Goal: Transaction & Acquisition: Purchase product/service

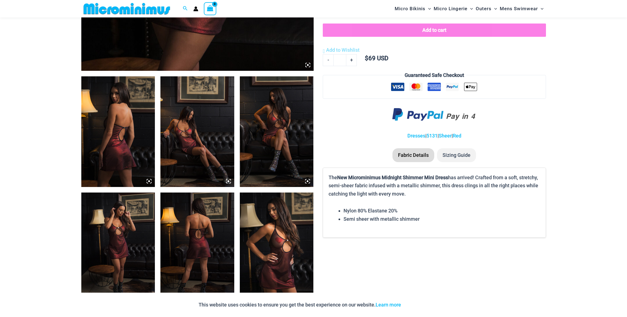
scroll to position [328, 0]
click at [124, 141] on img at bounding box center [118, 132] width 74 height 111
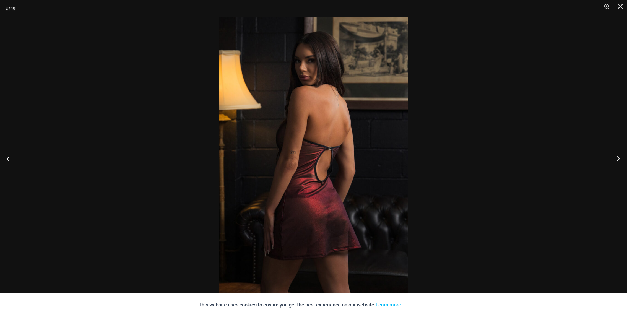
click at [621, 159] on button "Next" at bounding box center [616, 159] width 21 height 28
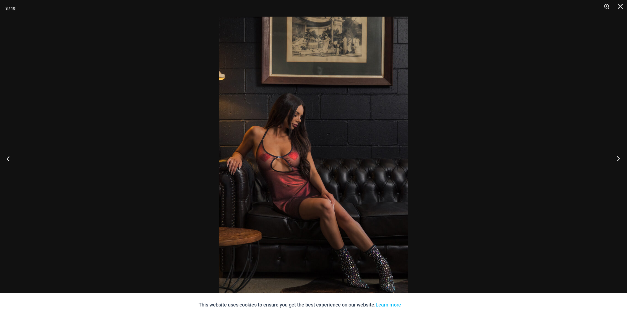
click at [621, 159] on button "Next" at bounding box center [616, 159] width 21 height 28
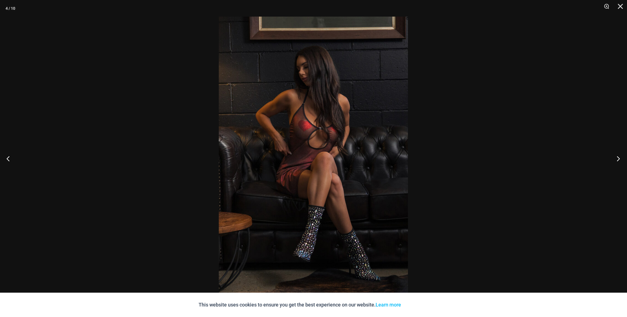
click at [622, 158] on button "Next" at bounding box center [616, 159] width 21 height 28
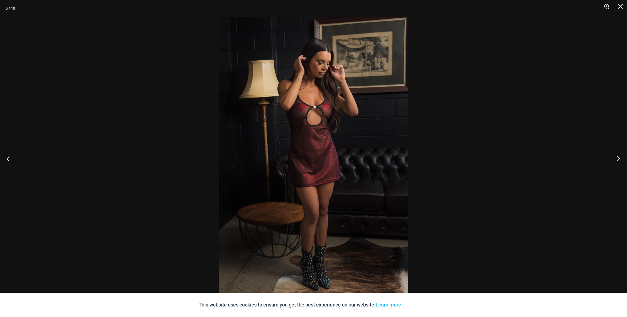
click at [622, 157] on button "Next" at bounding box center [616, 159] width 21 height 28
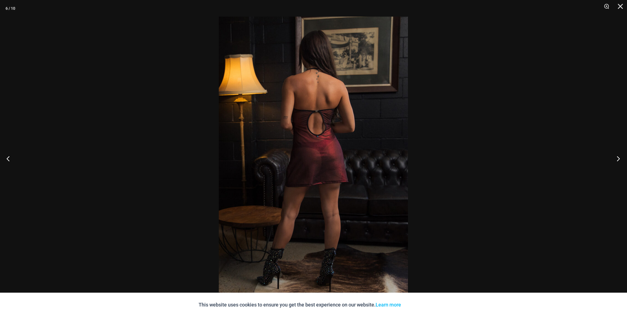
click at [619, 158] on button "Next" at bounding box center [616, 159] width 21 height 28
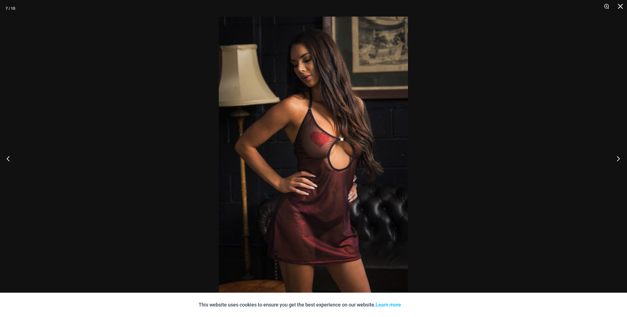
click at [619, 158] on button "Next" at bounding box center [616, 159] width 21 height 28
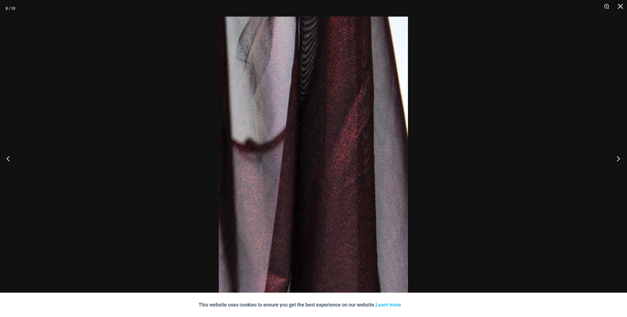
click at [619, 158] on button "Next" at bounding box center [616, 159] width 21 height 28
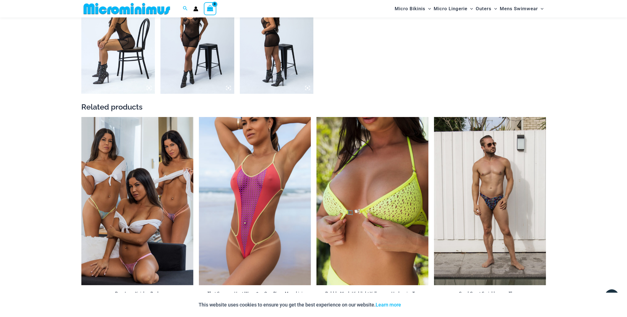
scroll to position [770, 0]
